Goal: Information Seeking & Learning: Understand process/instructions

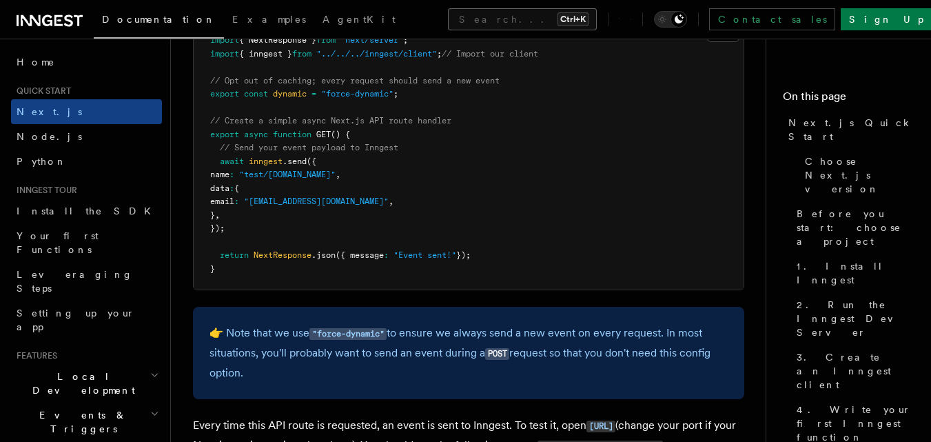
click at [509, 22] on button "Search... Ctrl+K" at bounding box center [522, 19] width 149 height 22
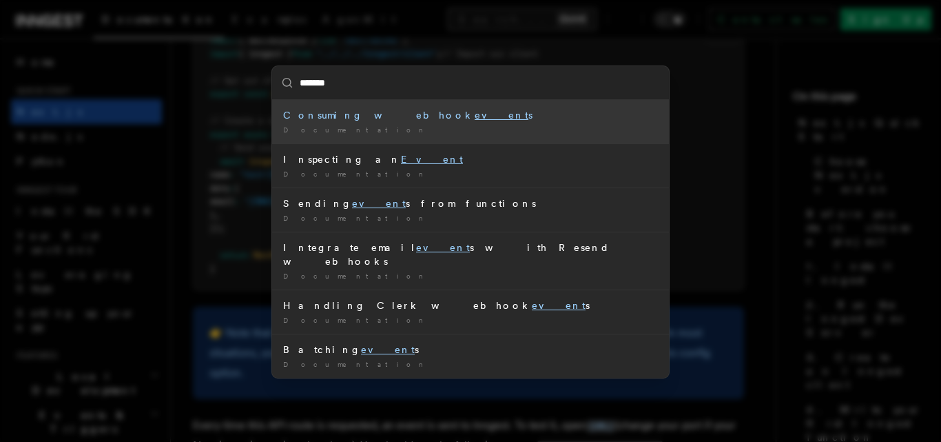
type input "********"
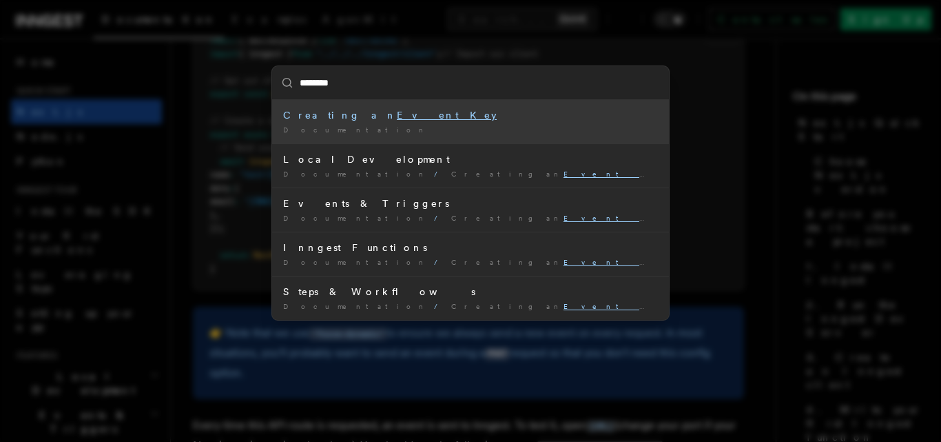
click at [419, 110] on div "Creating an Event Key" at bounding box center [470, 115] width 375 height 14
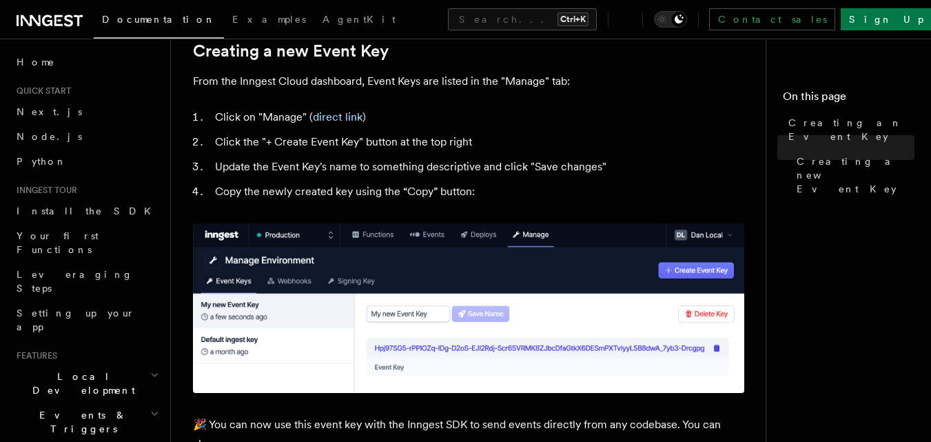
scroll to position [634, 0]
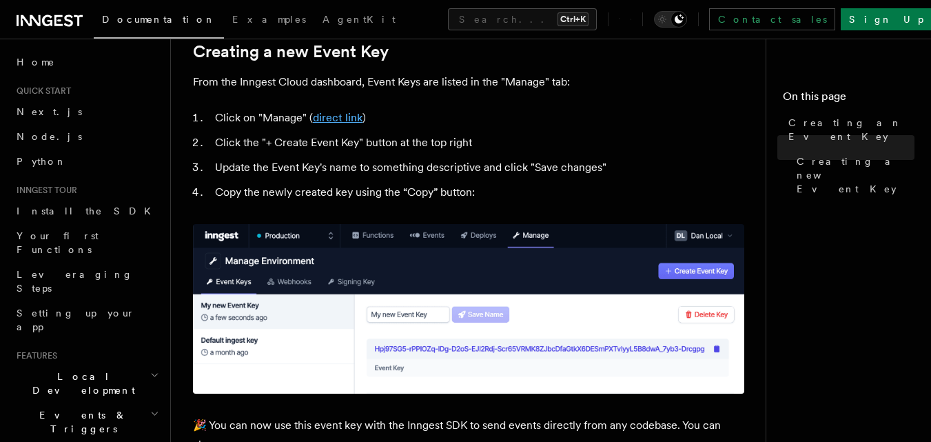
click at [337, 114] on link "direct link" at bounding box center [338, 117] width 50 height 13
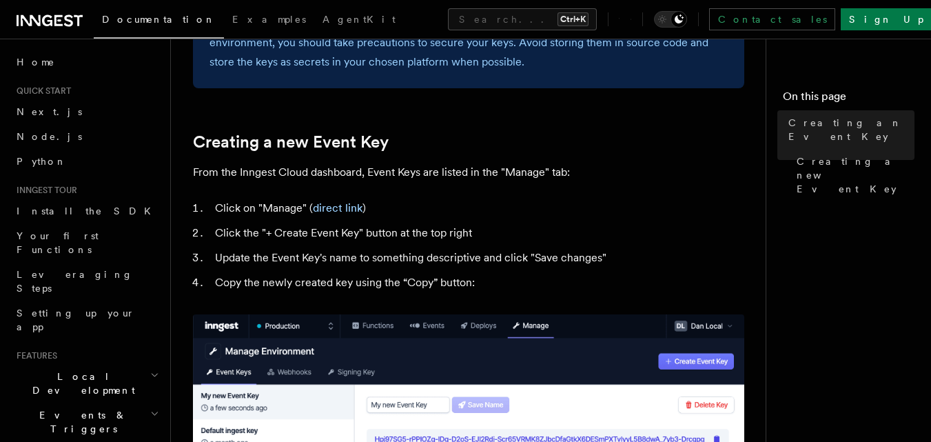
scroll to position [542, 0]
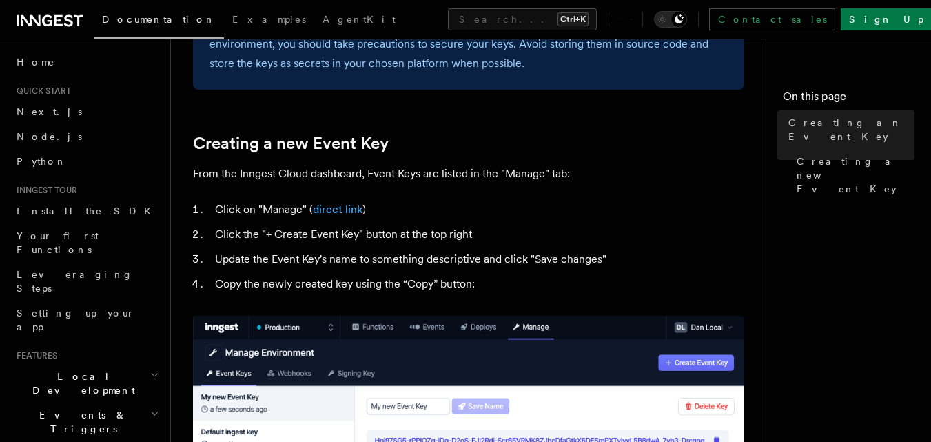
click at [327, 207] on link "direct link" at bounding box center [338, 209] width 50 height 13
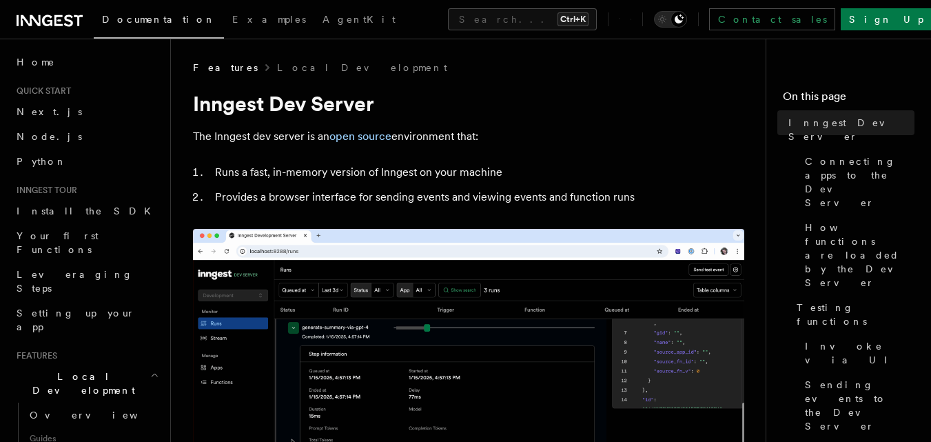
drag, startPoint x: 347, startPoint y: 376, endPoint x: 208, endPoint y: 380, distance: 139.3
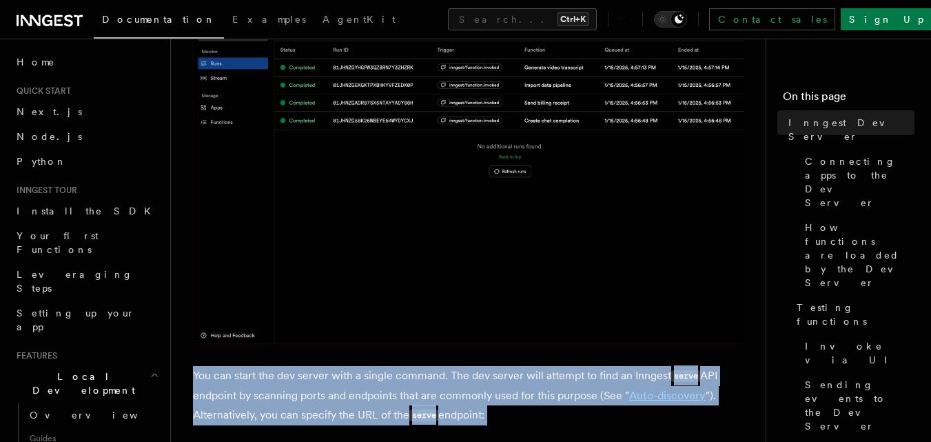
scroll to position [345, 0]
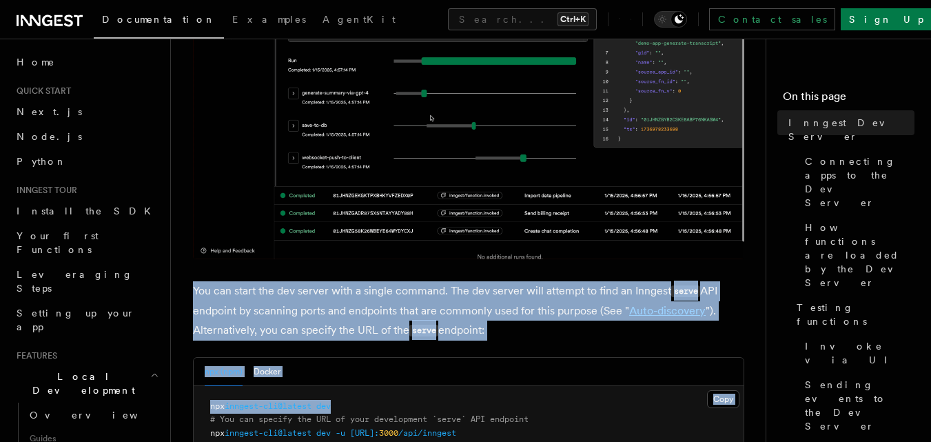
click at [533, 337] on p "You can start the dev server with a single command. The dev server will attempt…" at bounding box center [468, 310] width 551 height 59
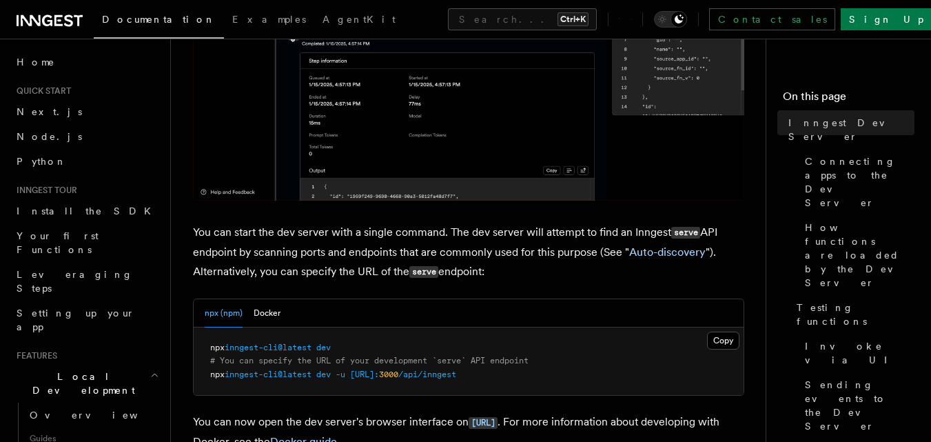
scroll to position [418, 0]
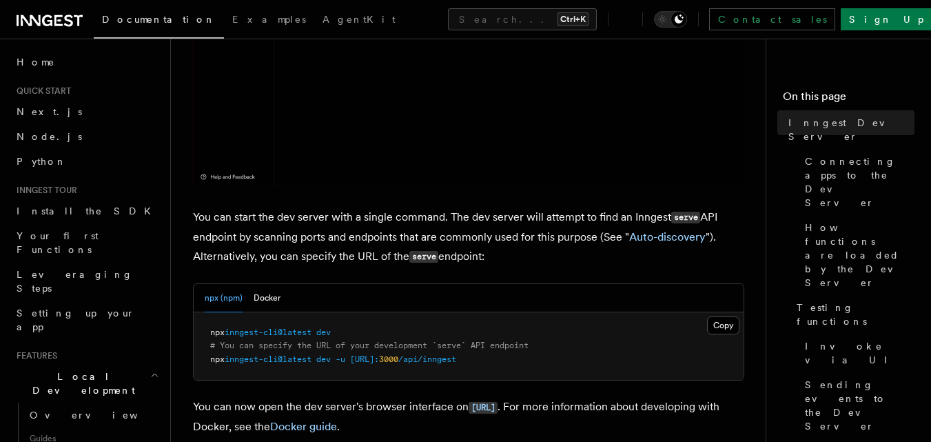
drag, startPoint x: 331, startPoint y: 330, endPoint x: 192, endPoint y: 334, distance: 138.5
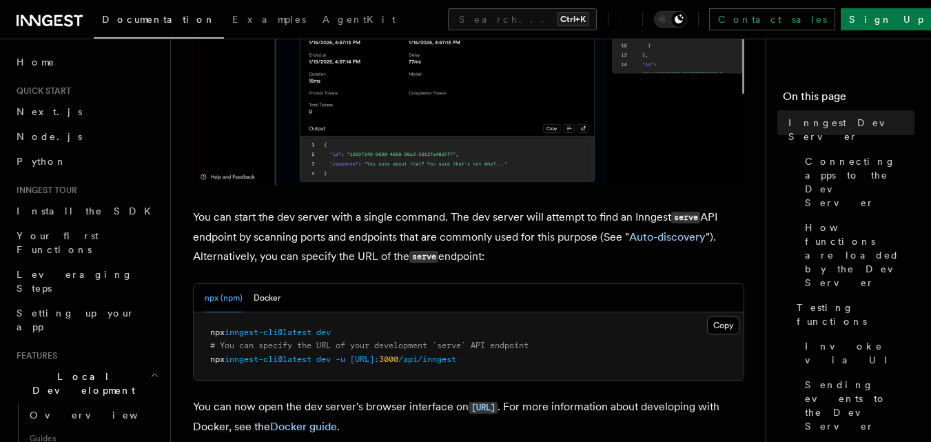
click at [345, 329] on pre "npx inngest-cli@latest dev # You can specify the URL of your development `serve…" at bounding box center [469, 346] width 550 height 68
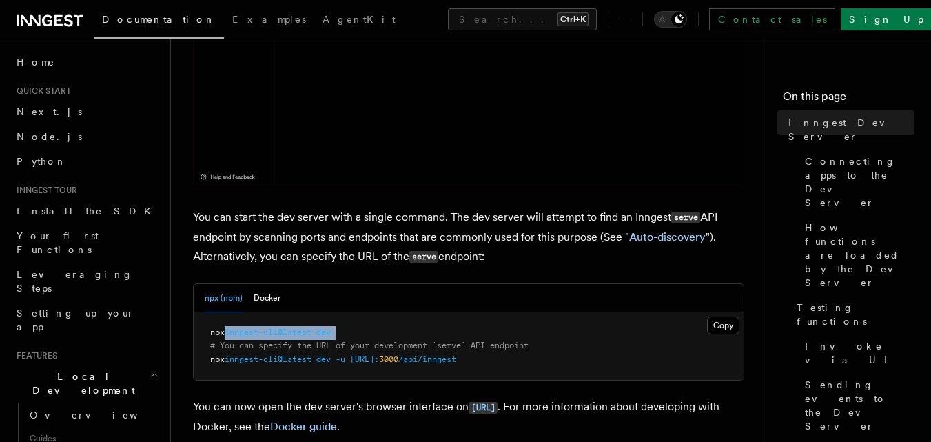
drag, startPoint x: 343, startPoint y: 329, endPoint x: 226, endPoint y: 329, distance: 117.1
click at [226, 329] on pre "npx inngest-cli@latest dev # You can specify the URL of your development `serve…" at bounding box center [469, 346] width 550 height 68
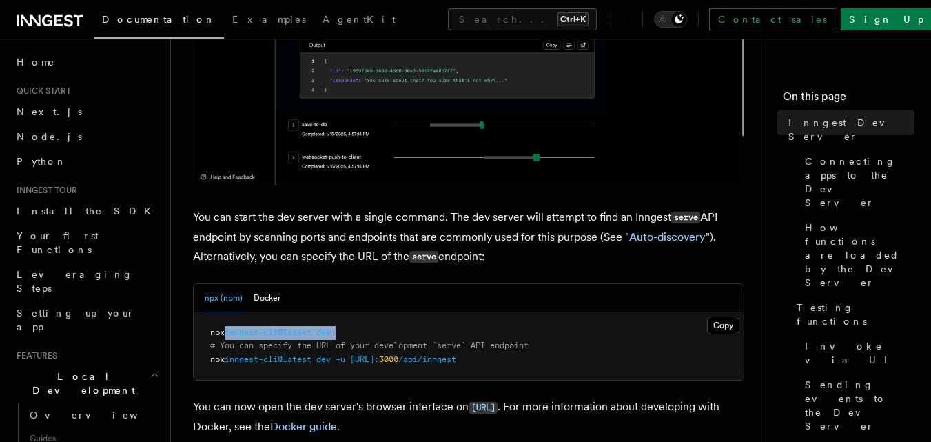
click at [225, 329] on span "npx" at bounding box center [217, 332] width 14 height 10
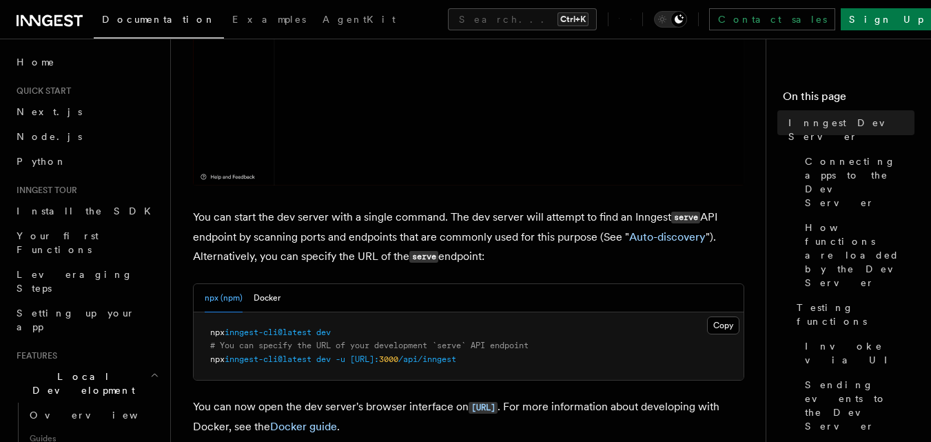
click at [225, 329] on span "npx" at bounding box center [217, 332] width 14 height 10
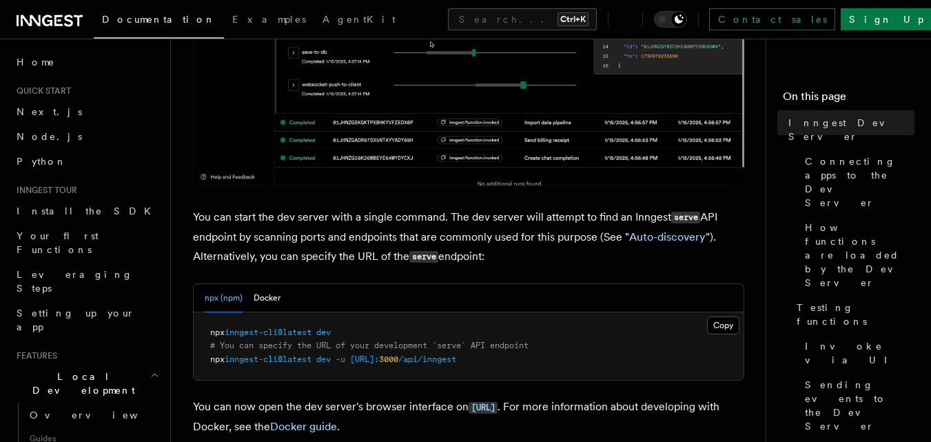
click at [225, 329] on span "npx" at bounding box center [217, 332] width 14 height 10
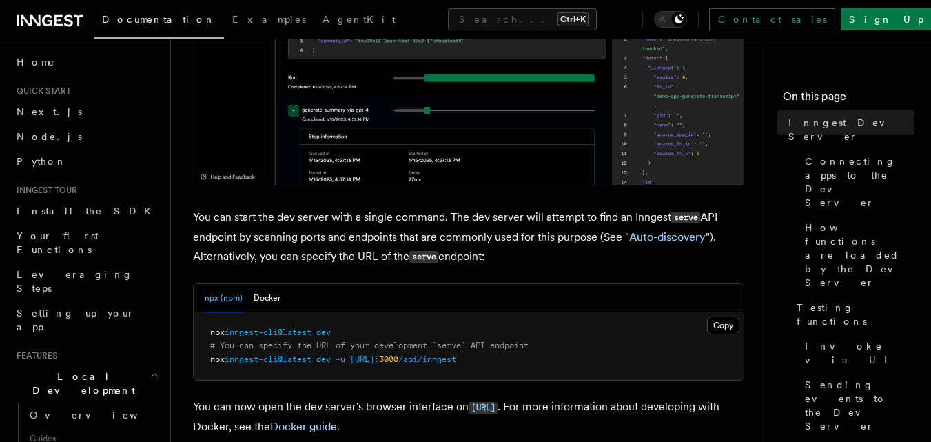
click at [225, 329] on span "npx" at bounding box center [217, 332] width 14 height 10
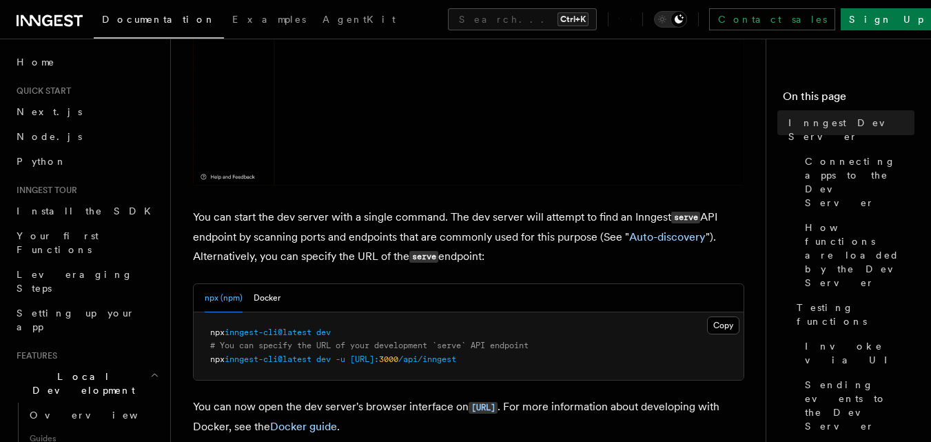
click at [225, 329] on span "npx" at bounding box center [217, 332] width 14 height 10
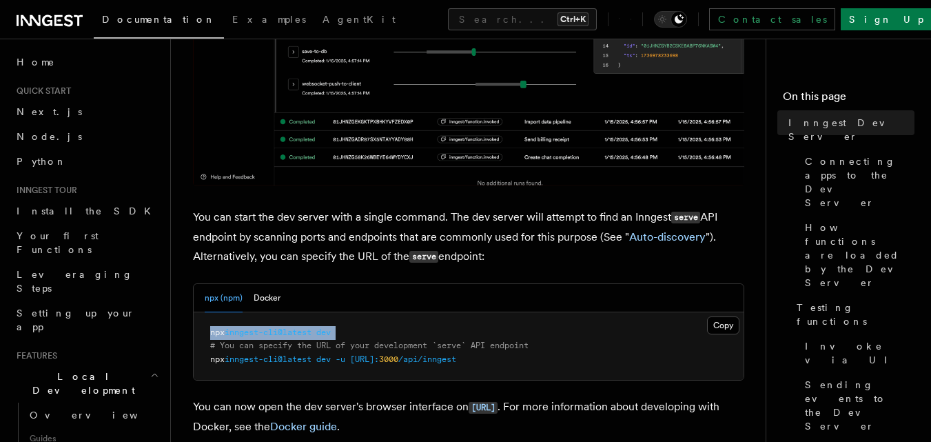
click at [225, 329] on span "npx" at bounding box center [217, 332] width 14 height 10
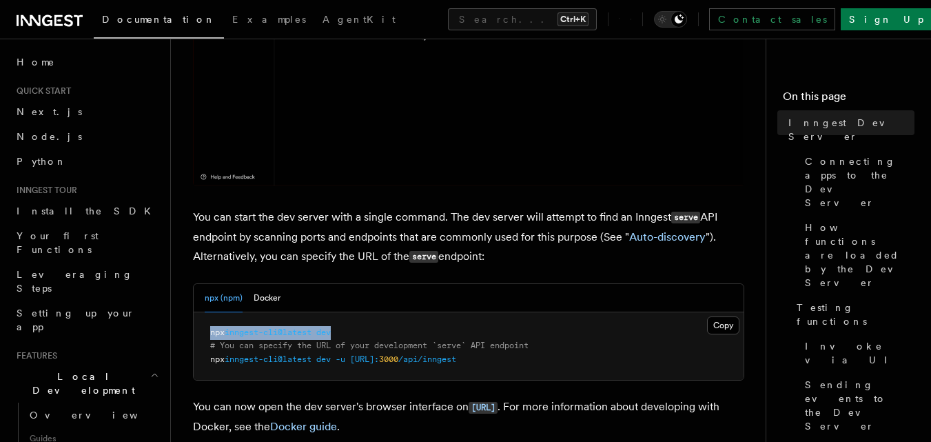
drag, startPoint x: 350, startPoint y: 333, endPoint x: 202, endPoint y: 328, distance: 148.2
click at [202, 328] on pre "npx inngest-cli@latest dev # You can specify the URL of your development `serve…" at bounding box center [469, 346] width 550 height 68
copy span "npx inngest-cli@latest dev"
